Goal: Task Accomplishment & Management: Manage account settings

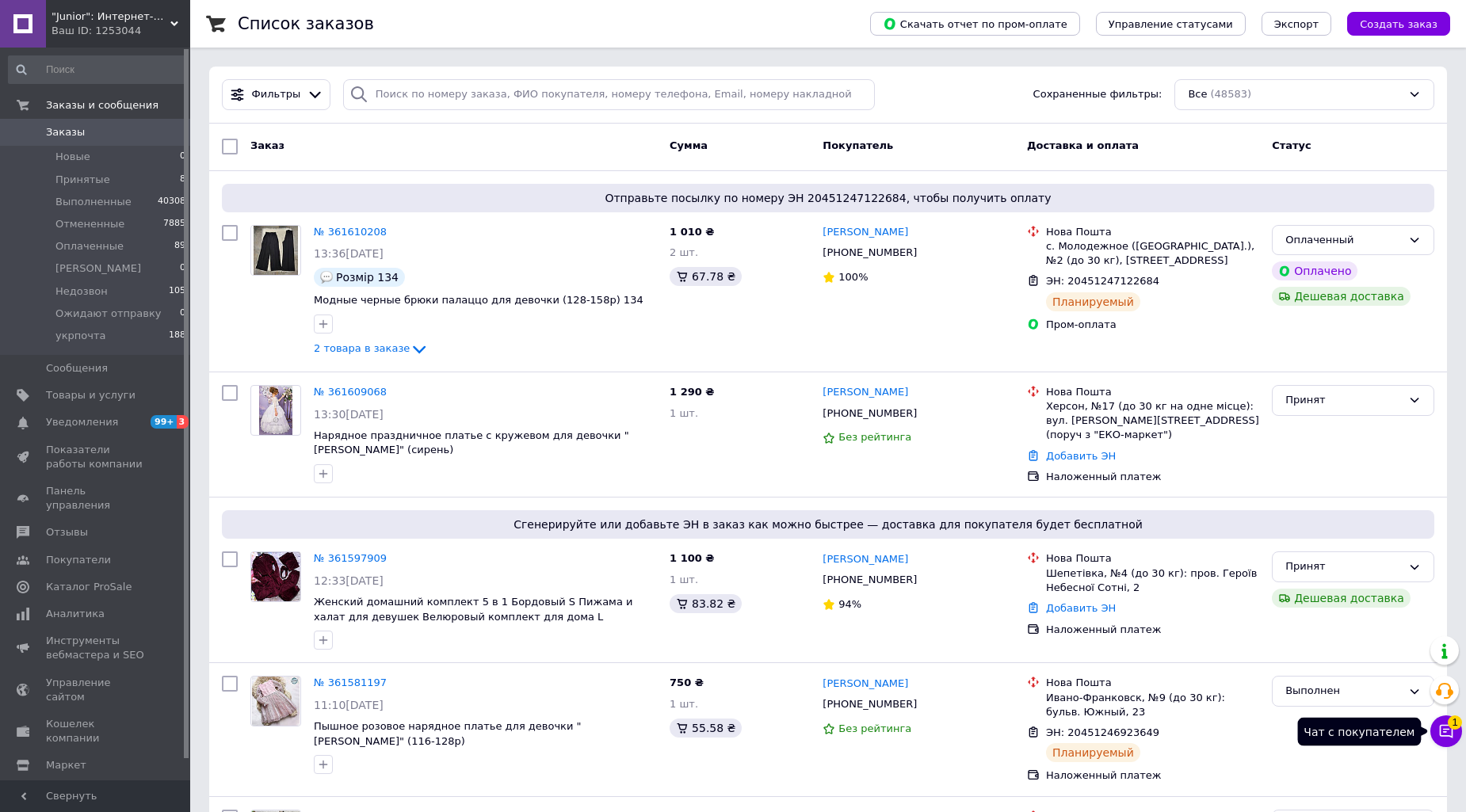
click at [1443, 730] on icon at bounding box center [1446, 731] width 13 height 13
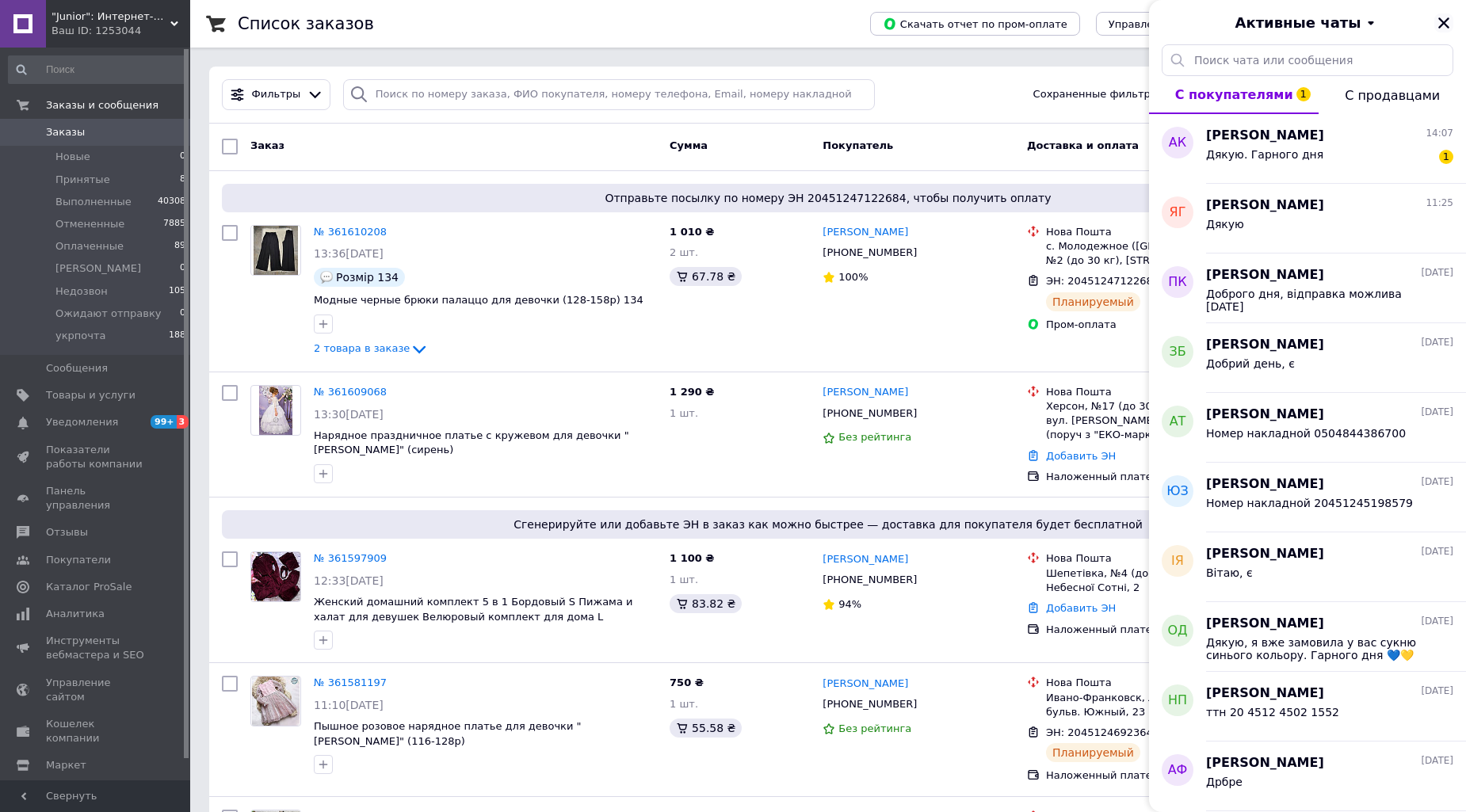
click at [1443, 28] on icon "Закрыть" at bounding box center [1444, 23] width 14 height 14
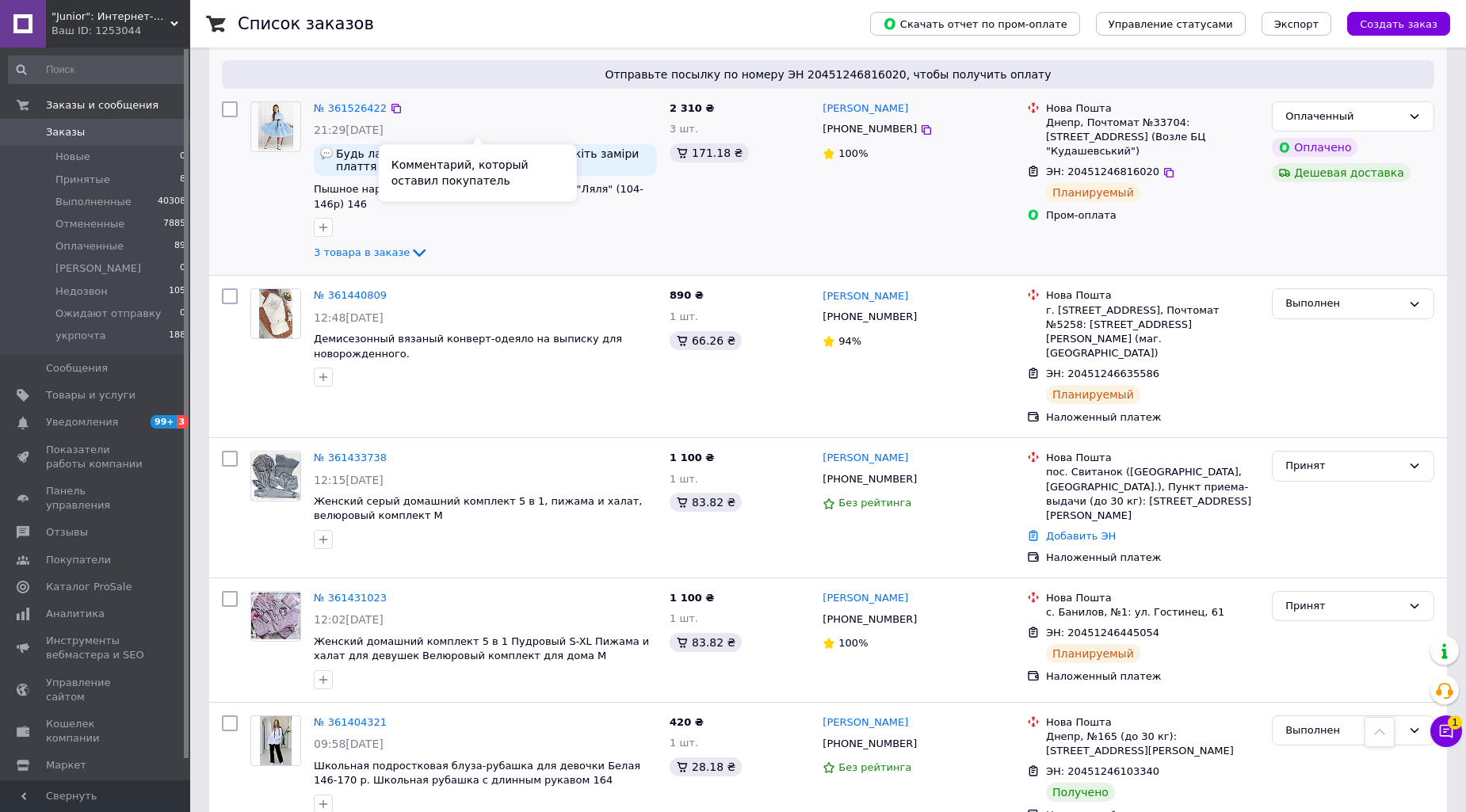
scroll to position [1174, 0]
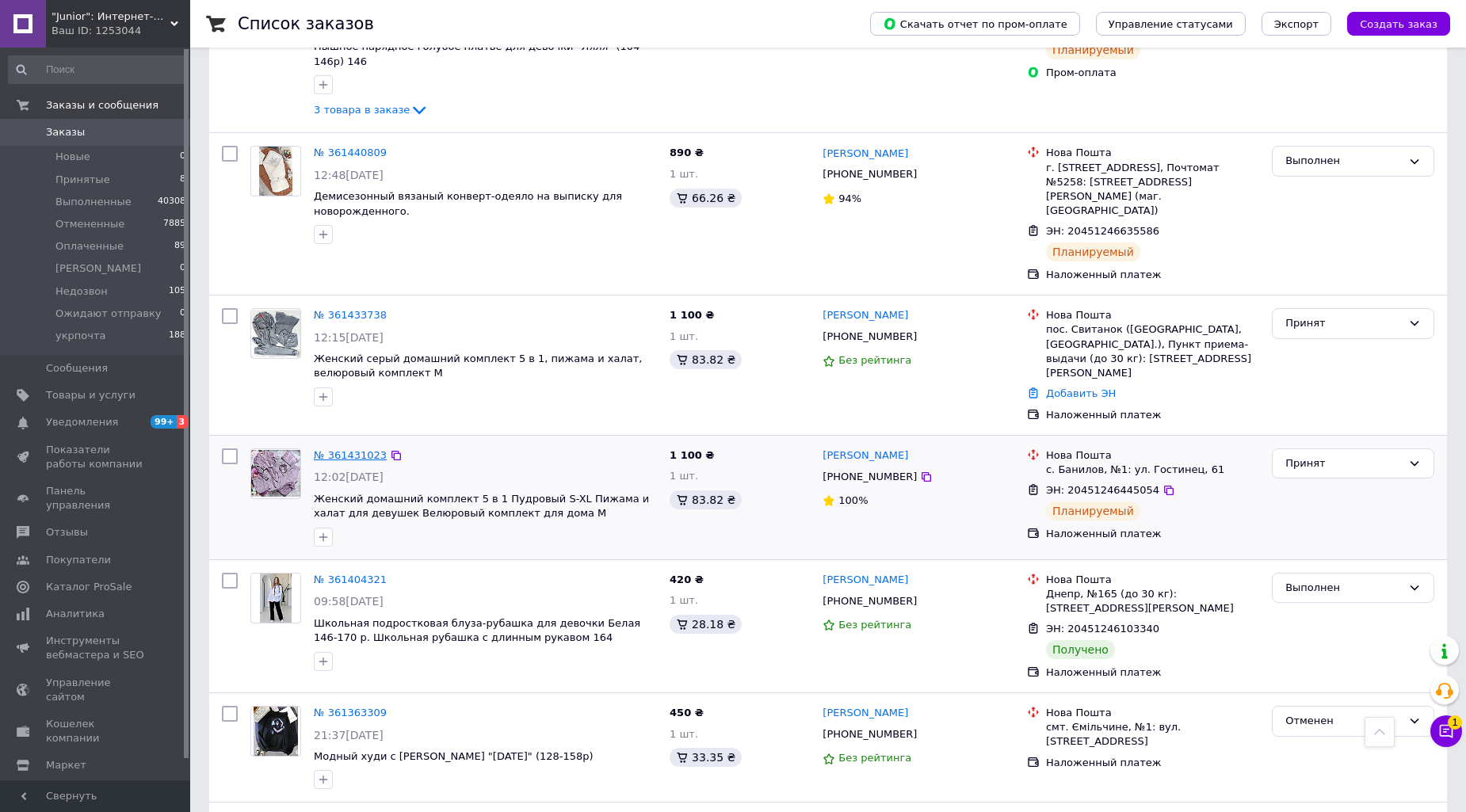
click at [320, 449] on link "№ 361431023" at bounding box center [351, 454] width 73 height 12
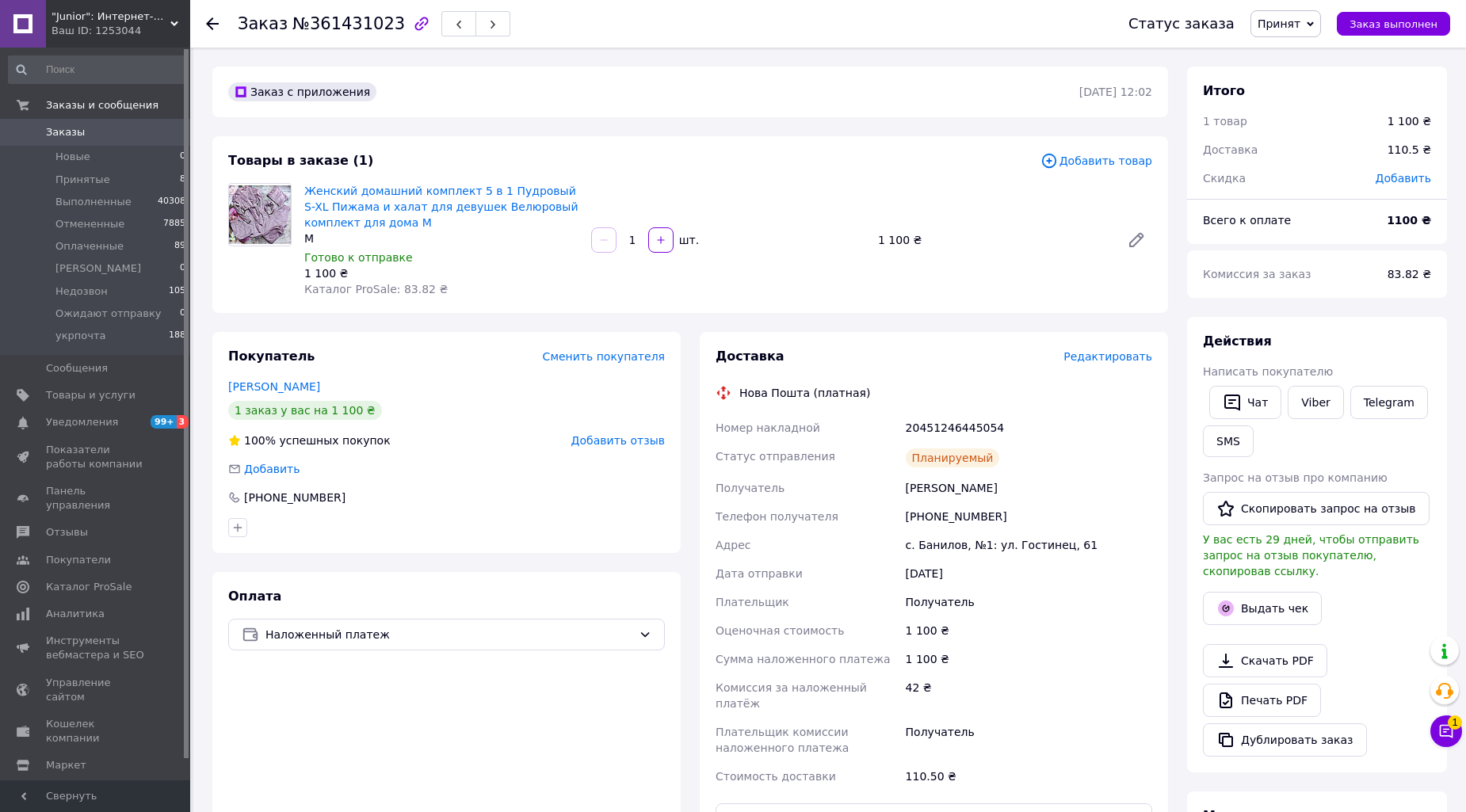
click at [1300, 25] on span "Принят" at bounding box center [1279, 24] width 43 height 13
click at [1303, 48] on li "Выполнен" at bounding box center [1311, 56] width 121 height 24
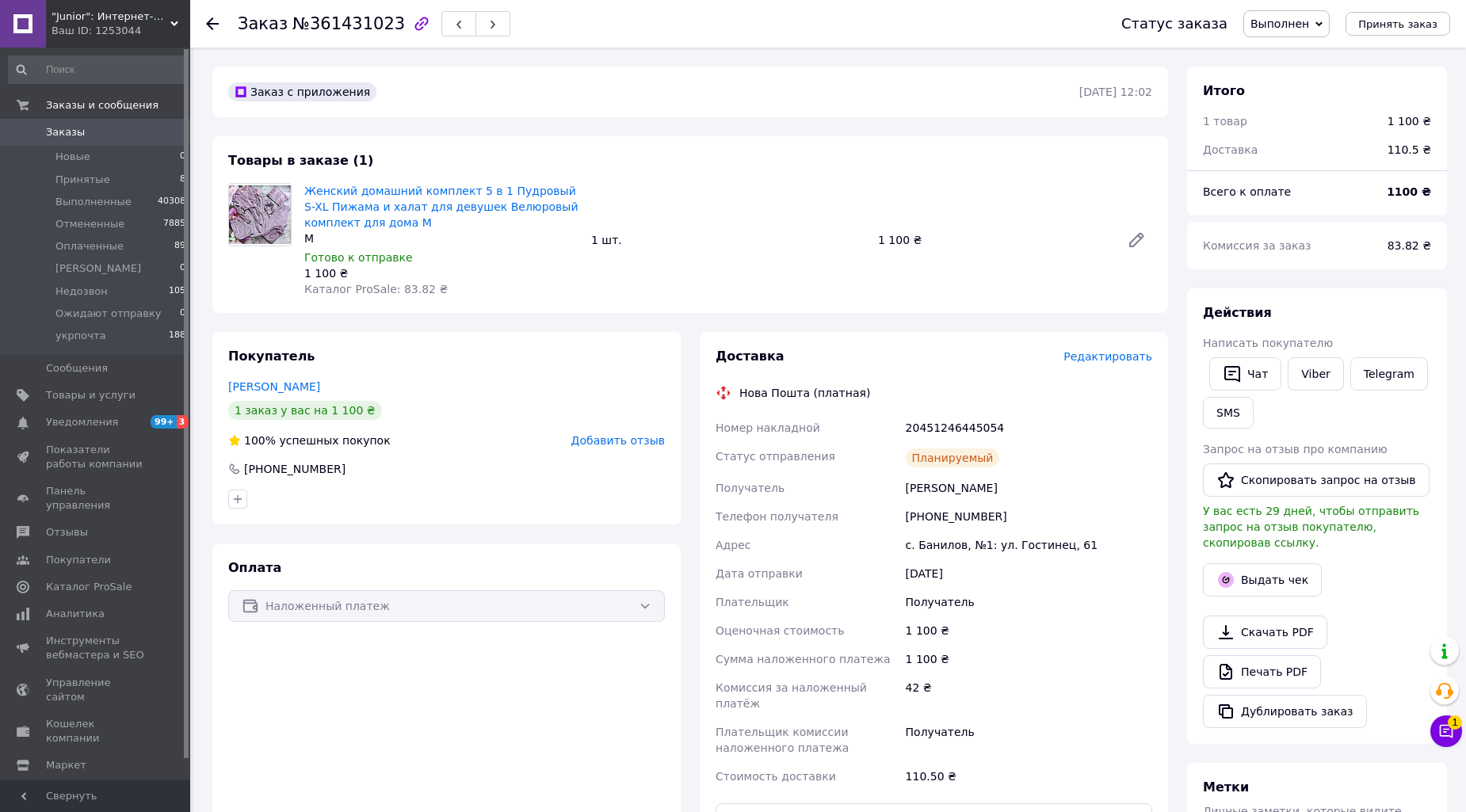
click at [552, 755] on div "Оплата Наложенный платеж" at bounding box center [447, 697] width 468 height 308
click at [56, 132] on span "Заказы" at bounding box center [65, 132] width 39 height 14
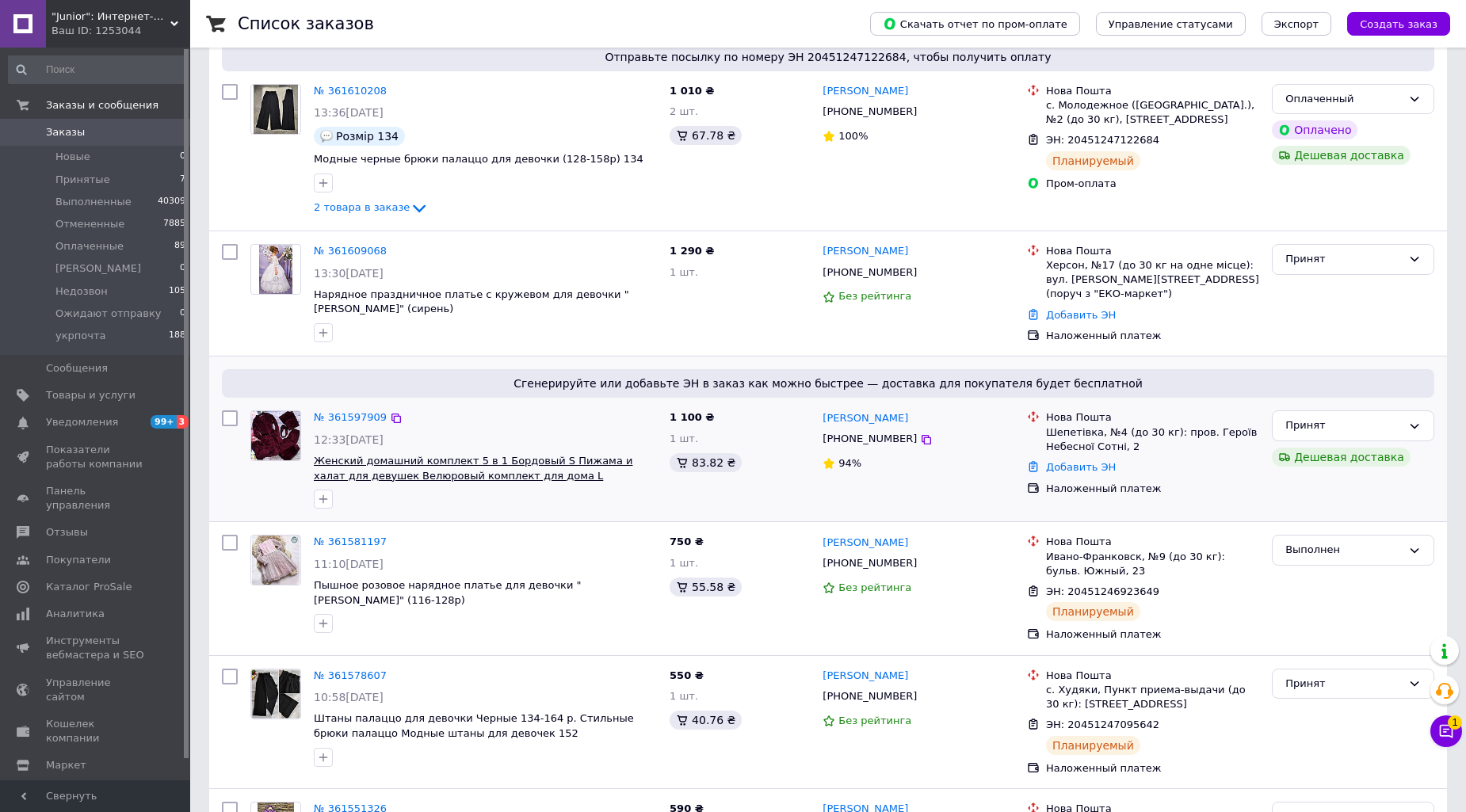
scroll to position [293, 0]
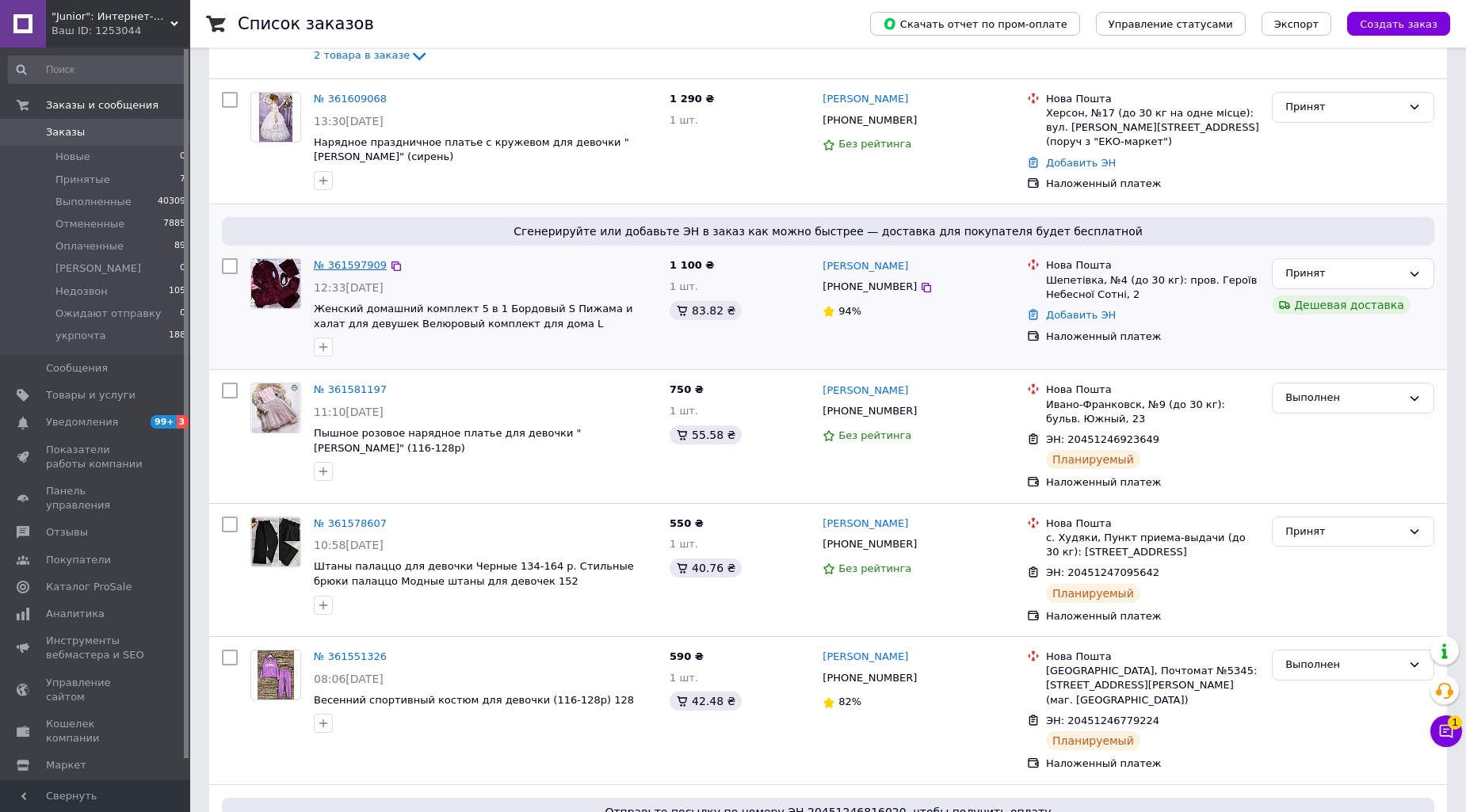
click at [358, 259] on link "№ 361597909" at bounding box center [351, 265] width 73 height 12
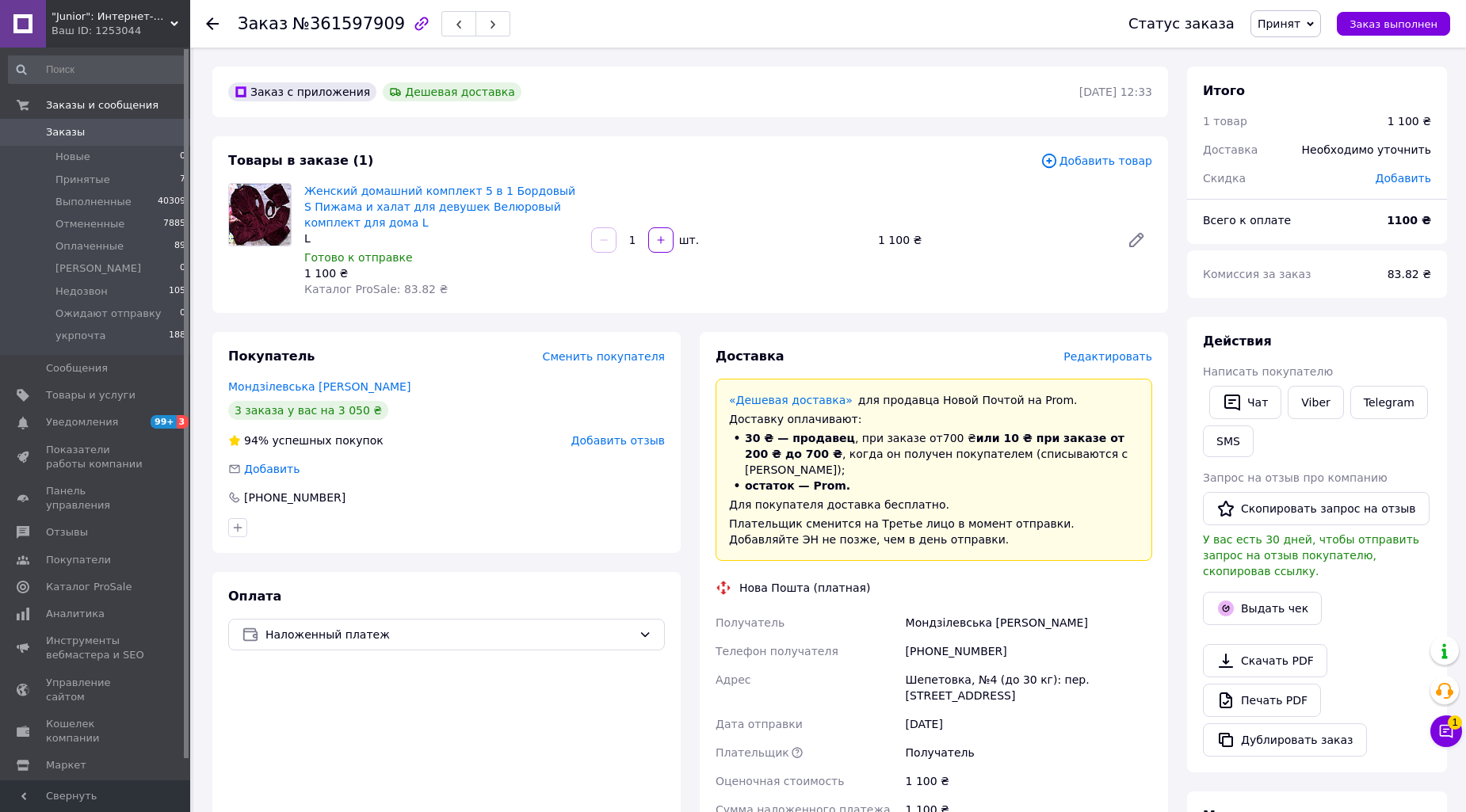
click at [537, 780] on div "Оплата Наложенный платеж" at bounding box center [447, 826] width 468 height 509
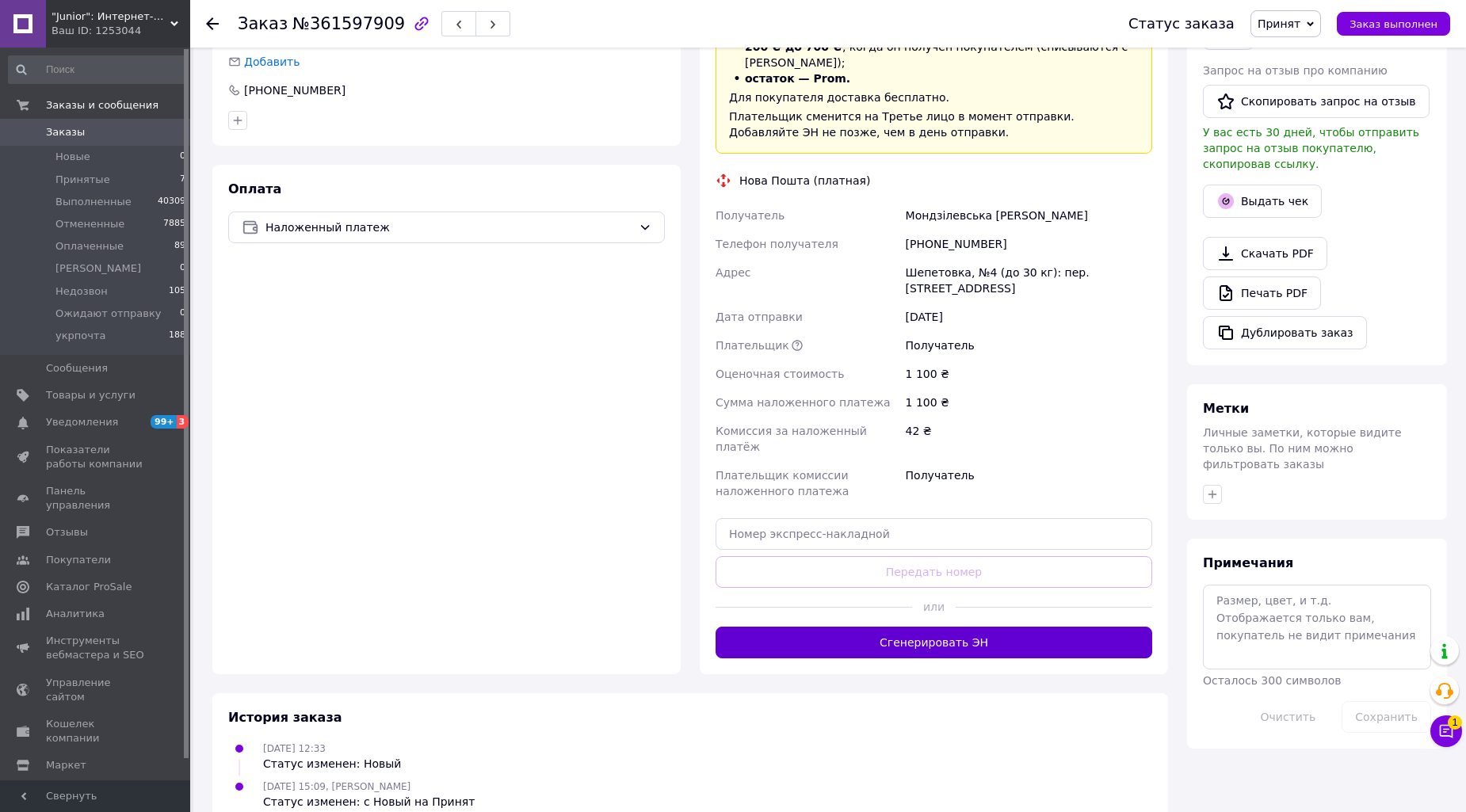
click at [900, 626] on button "Сгенерировать ЭН" at bounding box center [934, 642] width 436 height 32
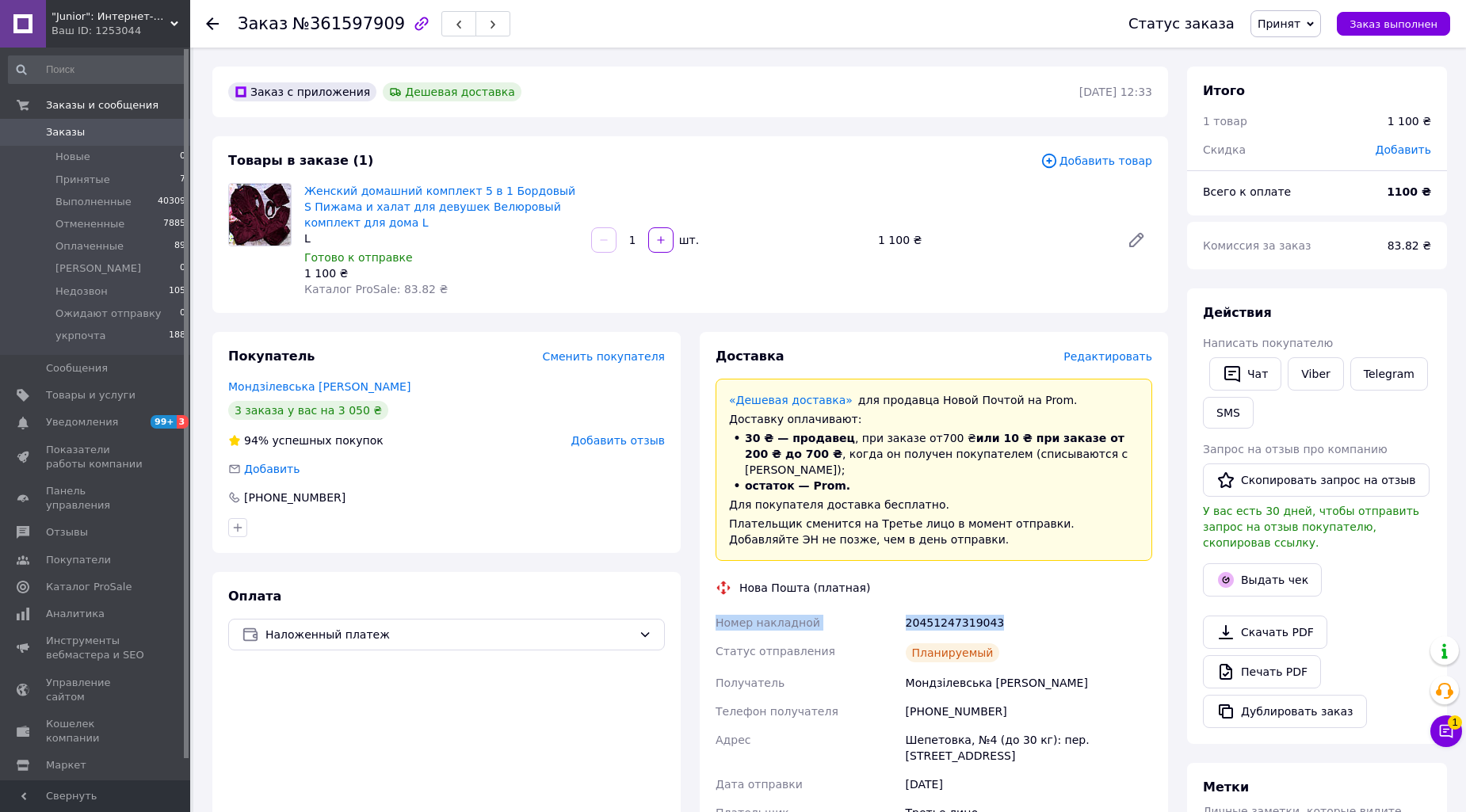
drag, startPoint x: 703, startPoint y: 599, endPoint x: 946, endPoint y: 597, distance: 243.0
click at [1007, 607] on div "Доставка Редактировать «Дешевая доставка»   для продавца [GEOGRAPHIC_DATA] на P…" at bounding box center [934, 683] width 468 height 701
copy div "Номер накладной 20451247319043"
click at [597, 766] on div "Оплата Наложенный платеж" at bounding box center [447, 802] width 468 height 461
click at [56, 127] on span "Заказы" at bounding box center [65, 132] width 39 height 14
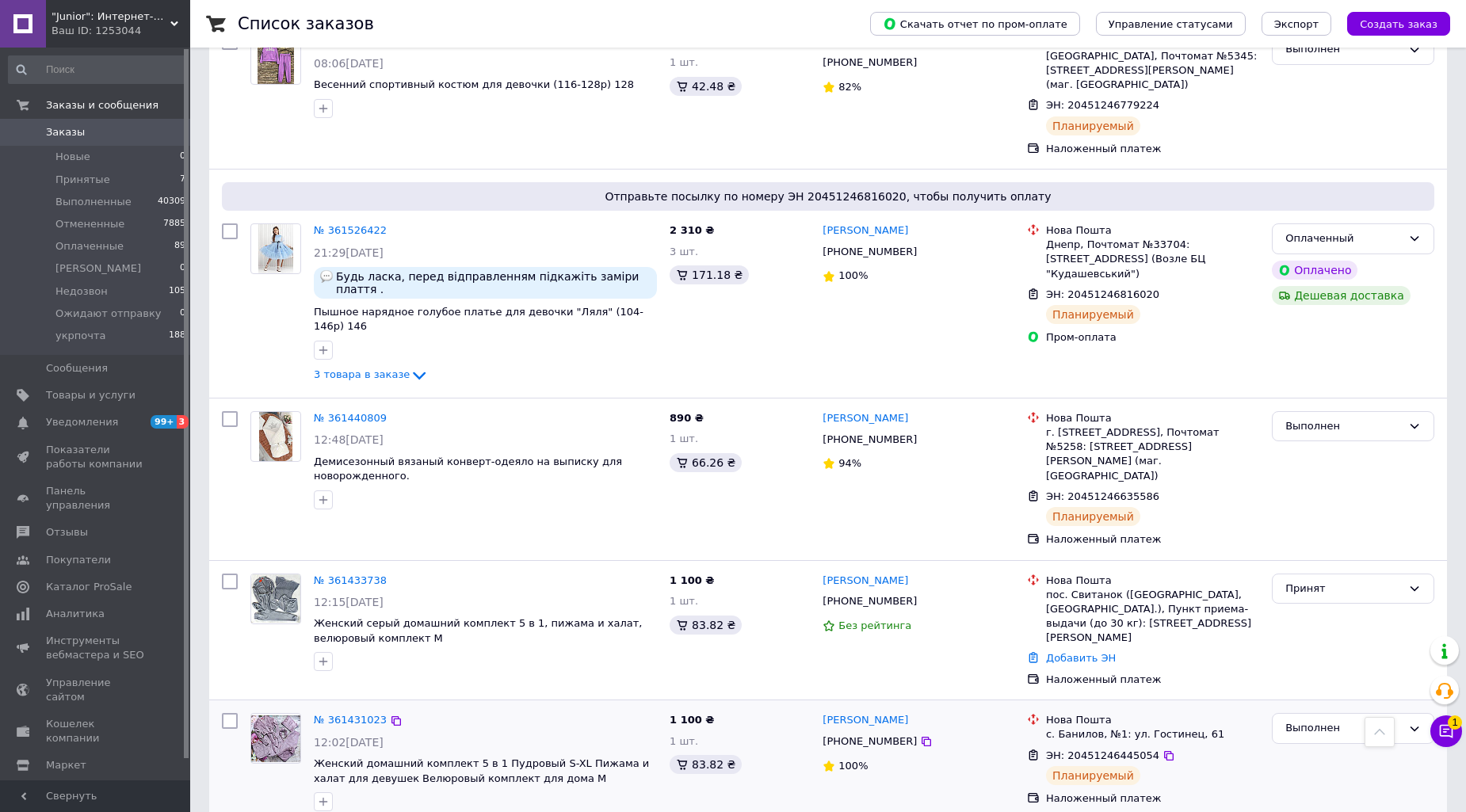
scroll to position [1027, 0]
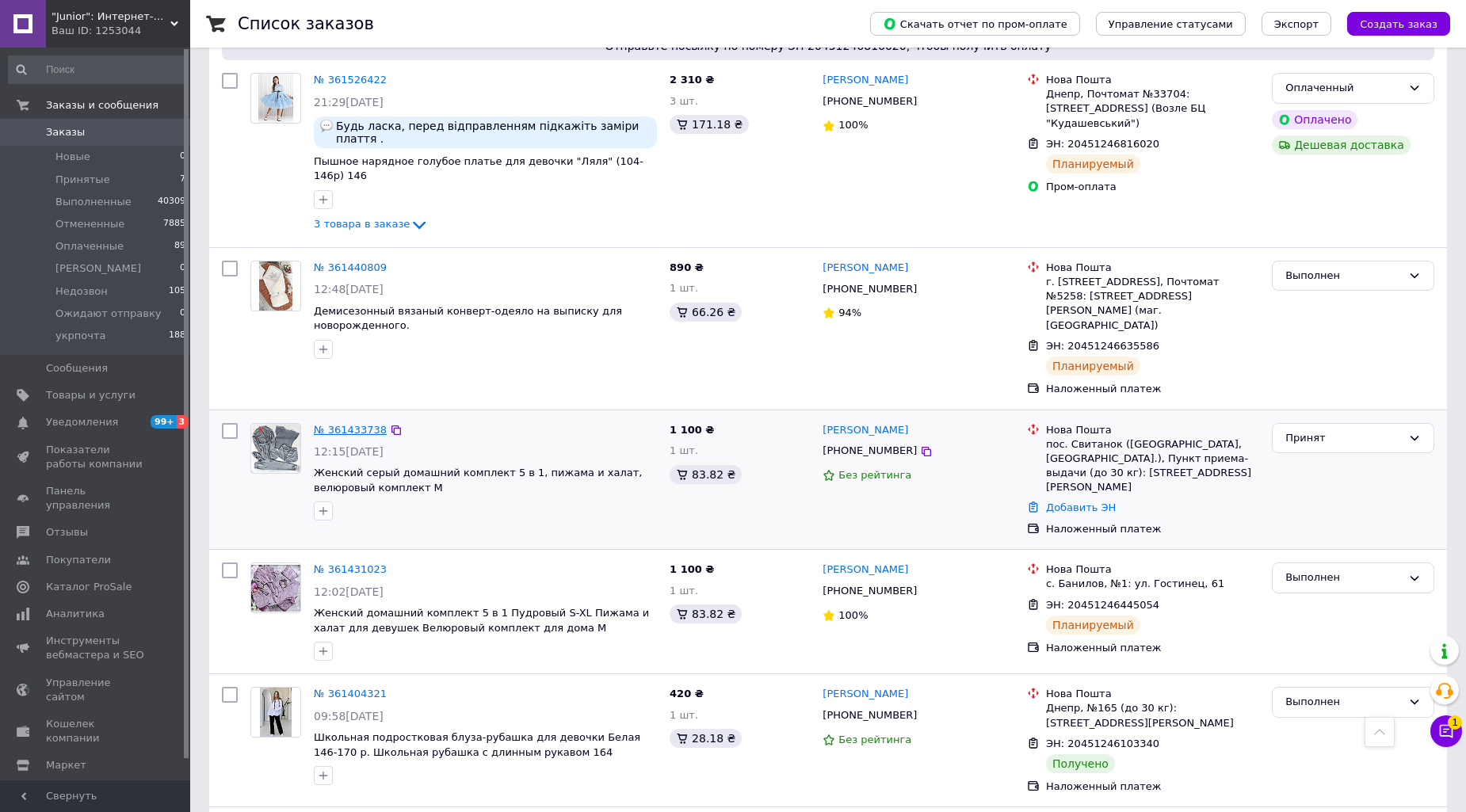
click at [324, 423] on link "№ 361433738" at bounding box center [351, 429] width 73 height 12
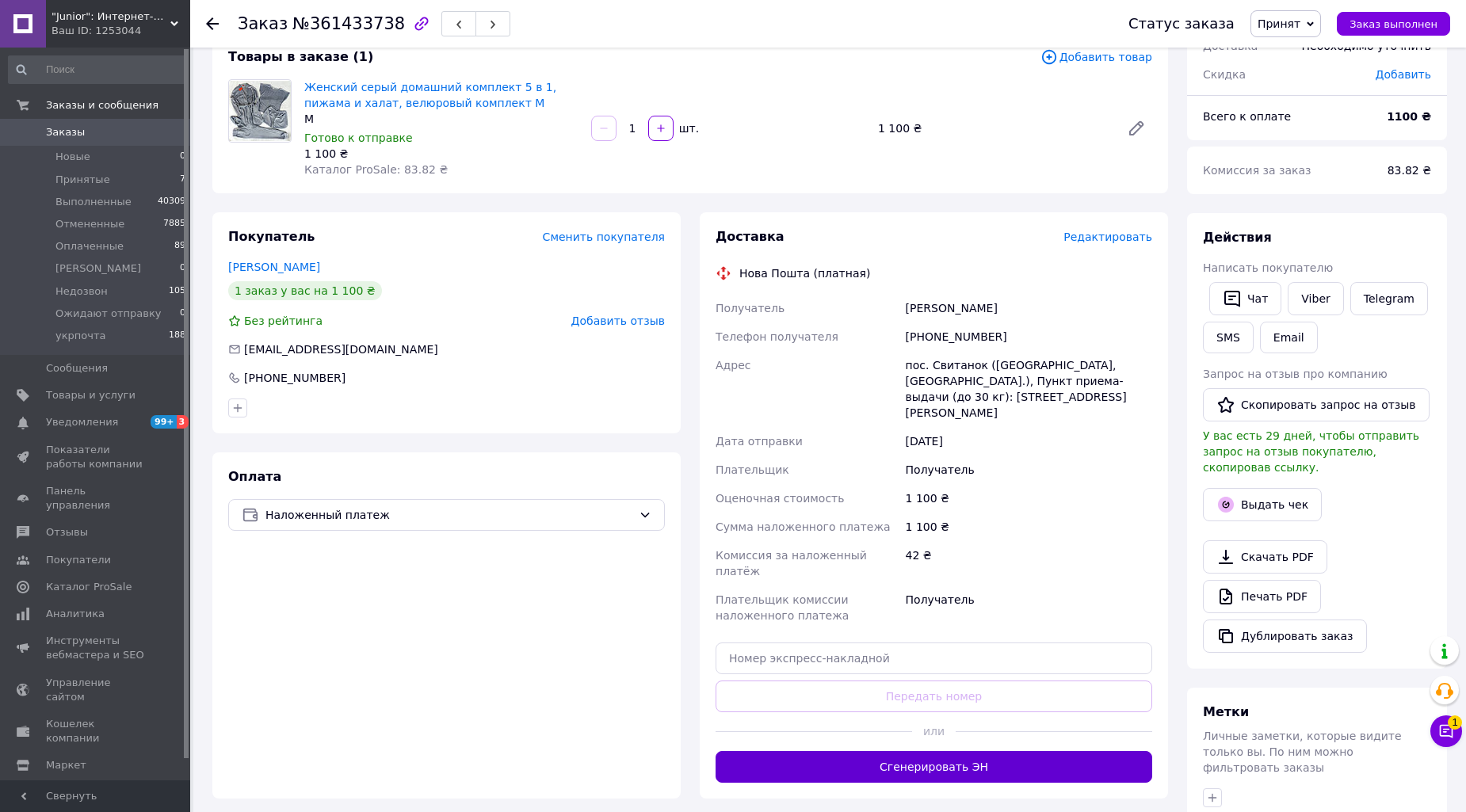
scroll to position [147, 0]
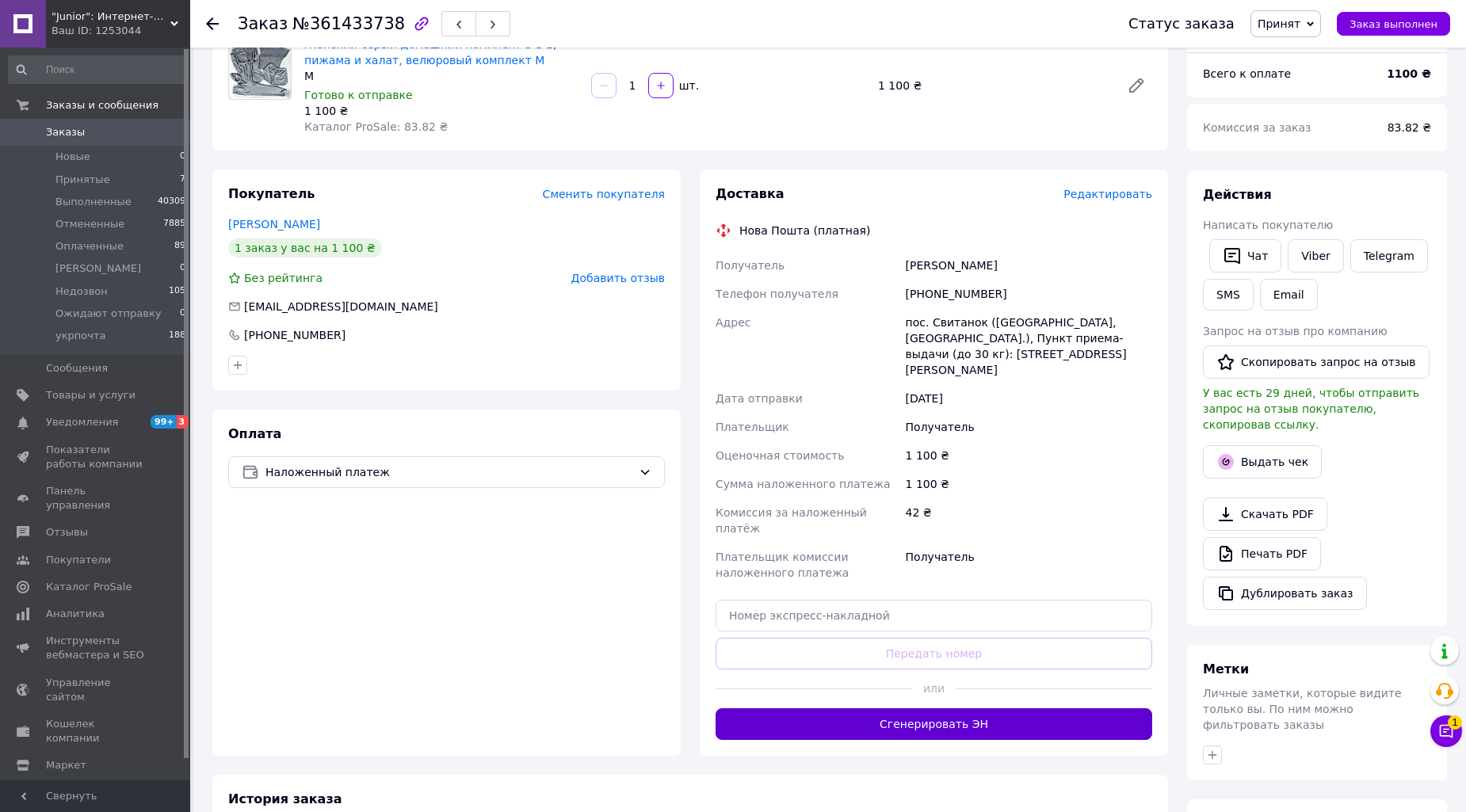
click at [973, 708] on button "Сгенерировать ЭН" at bounding box center [934, 724] width 436 height 32
